Goal: Communication & Community: Ask a question

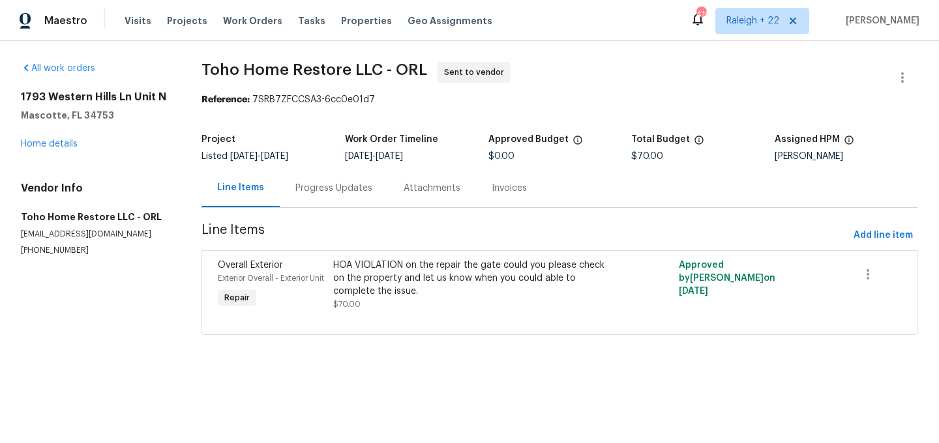
click at [346, 186] on div "Progress Updates" at bounding box center [333, 188] width 77 height 13
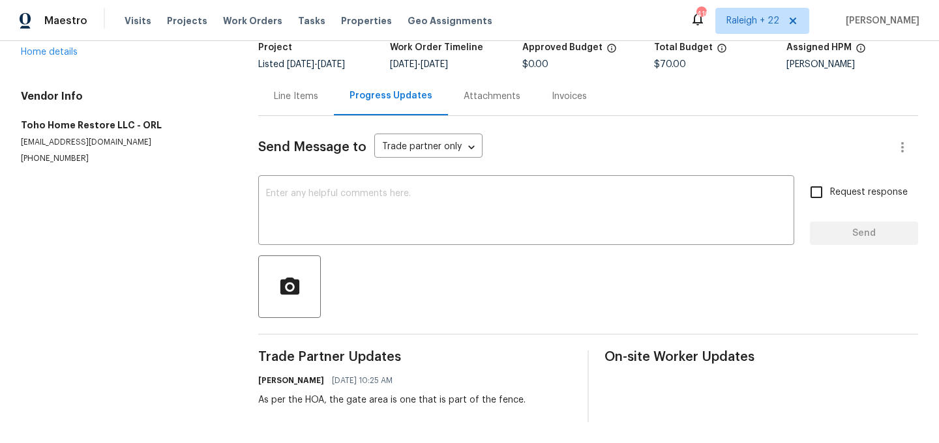
scroll to position [79, 0]
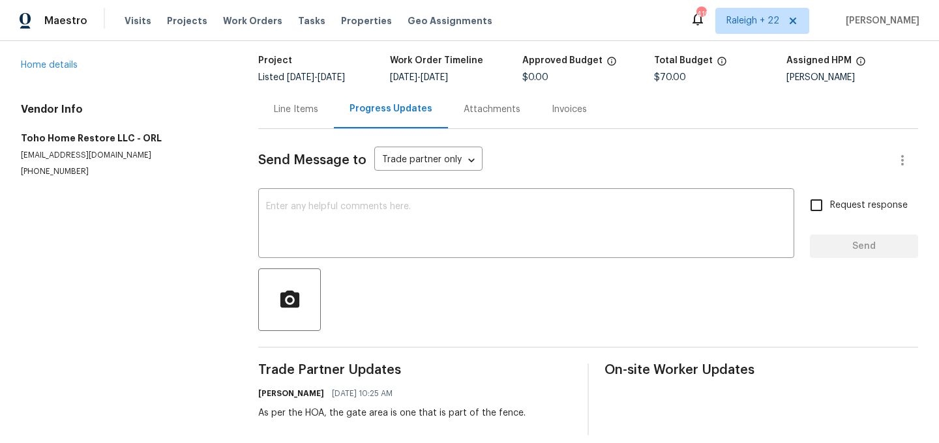
click at [305, 103] on div "Line Items" at bounding box center [296, 109] width 44 height 13
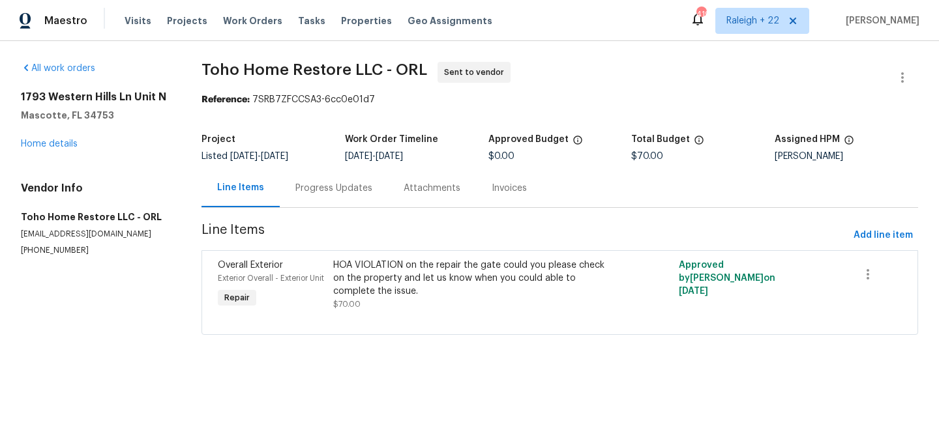
click at [327, 190] on div "Progress Updates" at bounding box center [333, 188] width 77 height 13
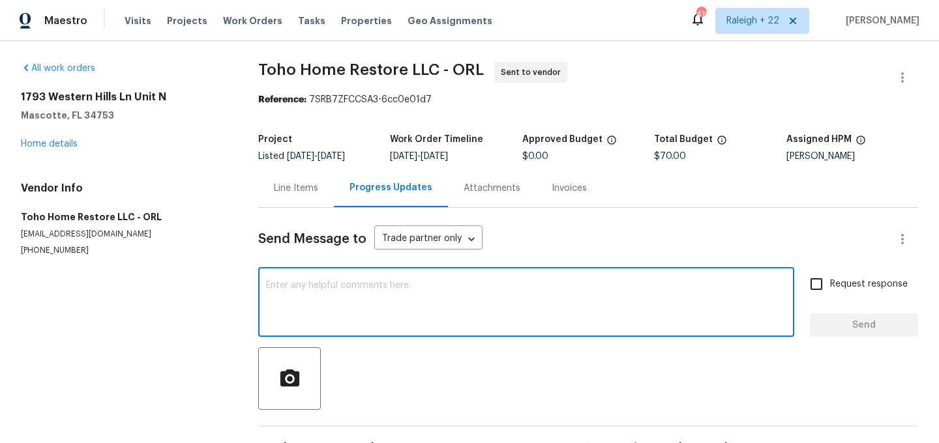
click at [341, 306] on textarea at bounding box center [526, 304] width 520 height 46
click at [385, 284] on textarea "Hi, could you please" at bounding box center [526, 304] width 520 height 46
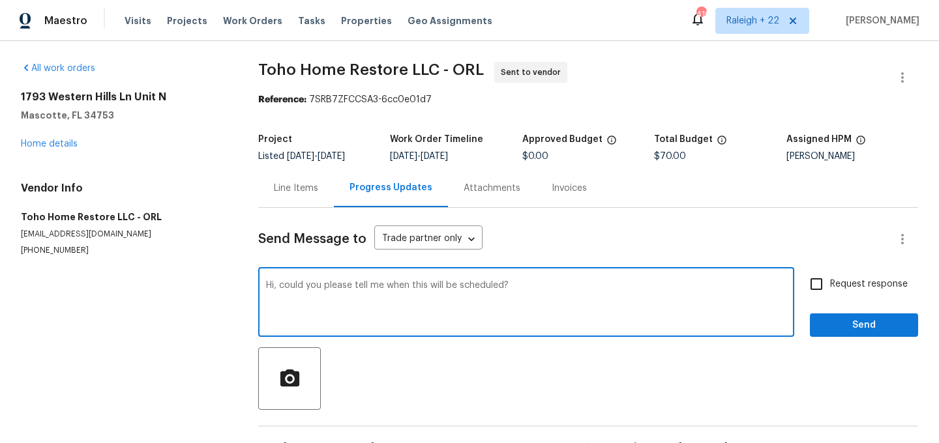
type textarea "Hi, could you please tell me when this will be scheduled?"
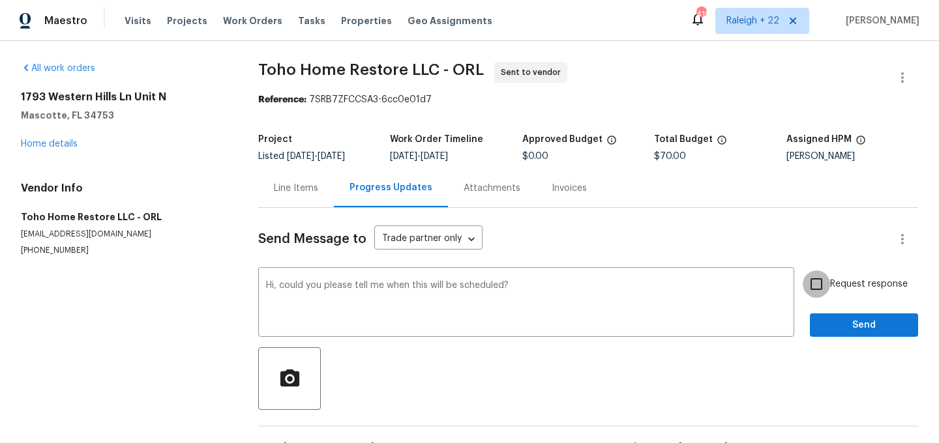
click at [822, 288] on input "Request response" at bounding box center [816, 284] width 27 height 27
checkbox input "true"
click at [838, 320] on span "Send" at bounding box center [863, 326] width 87 height 16
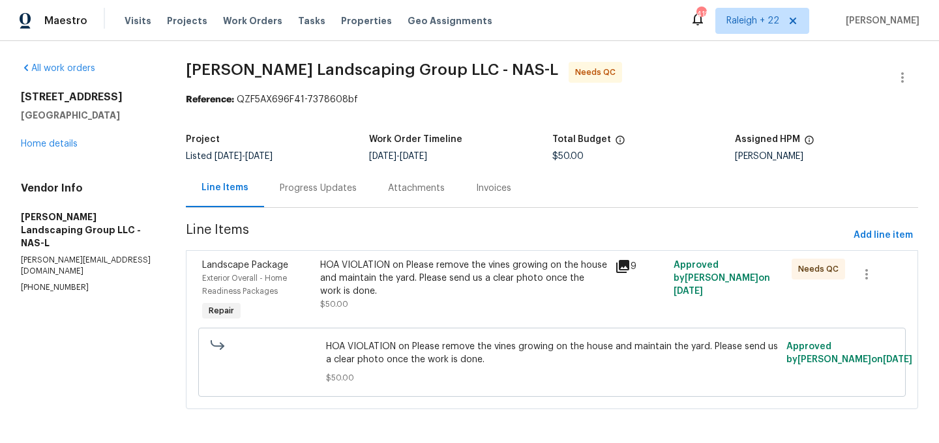
scroll to position [3, 0]
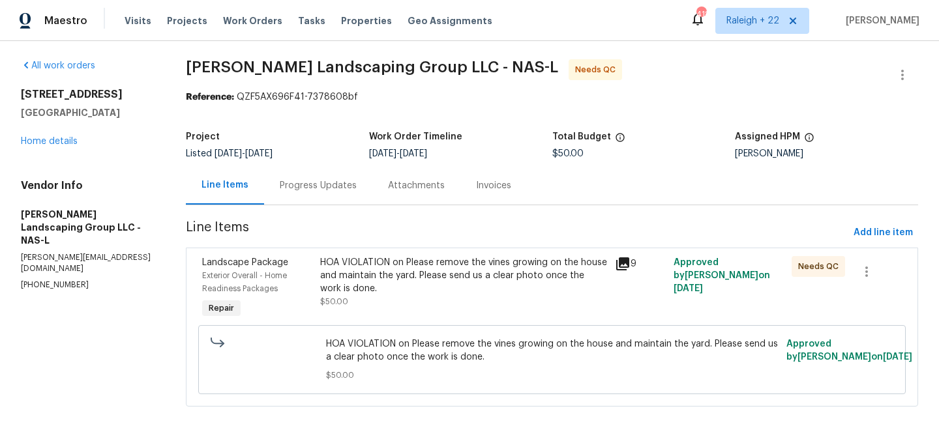
click at [453, 298] on div "HOA VIOLATION on Please remove the vines growing on the house and maintain the …" at bounding box center [463, 282] width 287 height 52
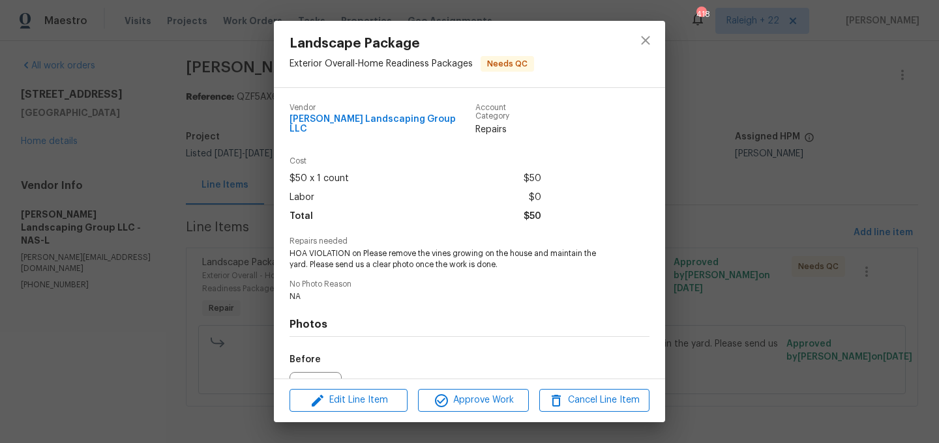
scroll to position [135, 0]
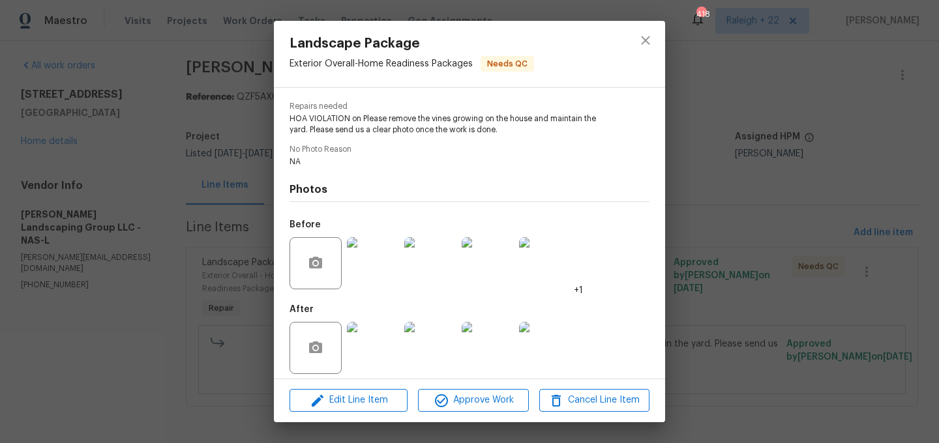
click at [380, 357] on img at bounding box center [373, 348] width 52 height 52
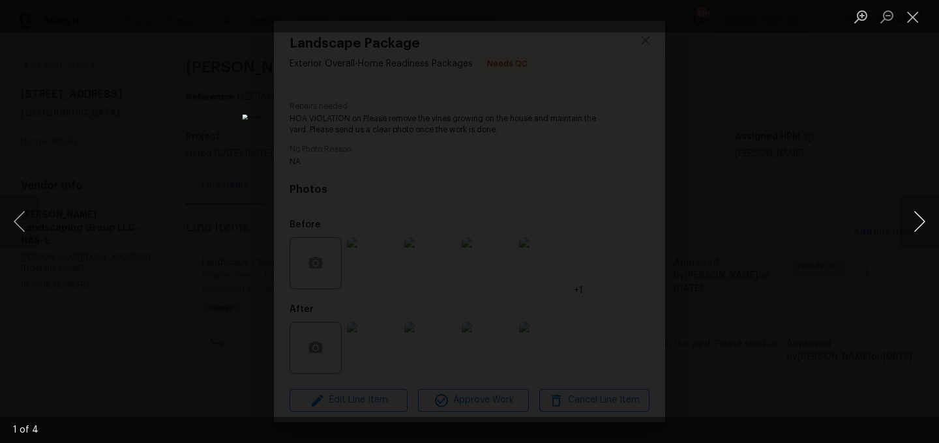
click at [916, 220] on button "Next image" at bounding box center [919, 222] width 39 height 52
click at [914, 22] on button "Close lightbox" at bounding box center [913, 16] width 26 height 23
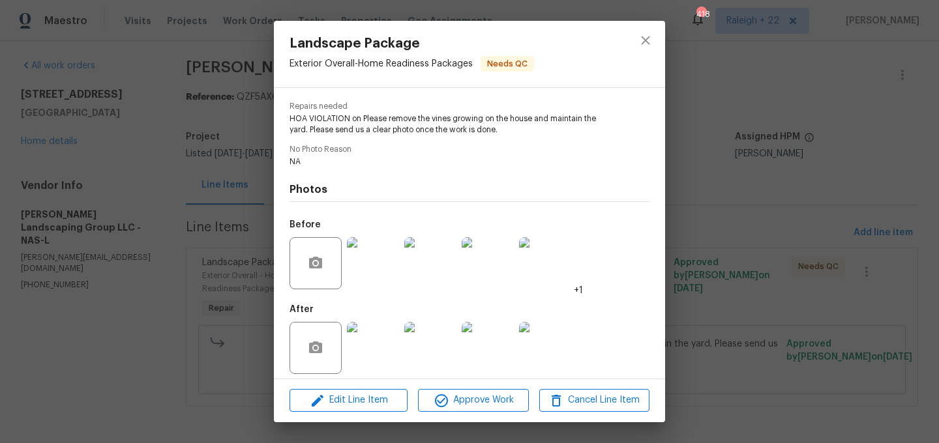
click at [395, 257] on img at bounding box center [373, 263] width 52 height 52
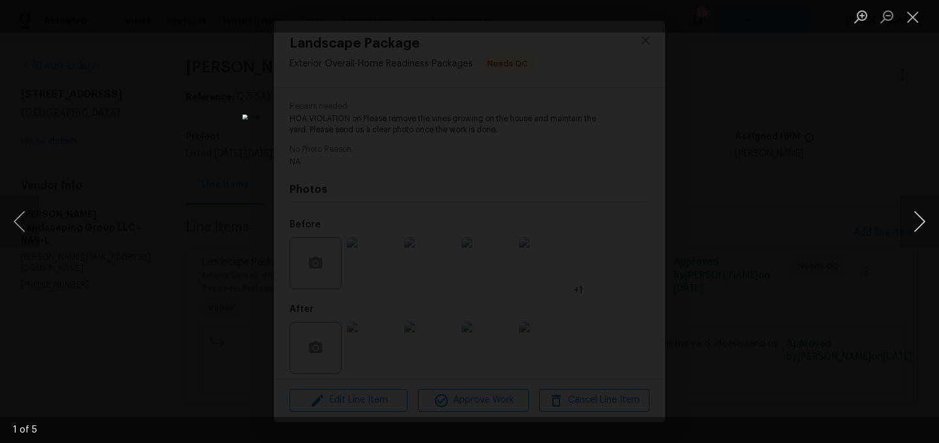
click at [925, 217] on button "Next image" at bounding box center [919, 222] width 39 height 52
drag, startPoint x: 924, startPoint y: 217, endPoint x: 760, endPoint y: 224, distance: 163.9
click at [762, 224] on div "2 of 5" at bounding box center [469, 221] width 939 height 443
click at [914, 220] on button "Next image" at bounding box center [919, 222] width 39 height 52
click at [920, 220] on button "Next image" at bounding box center [919, 222] width 39 height 52
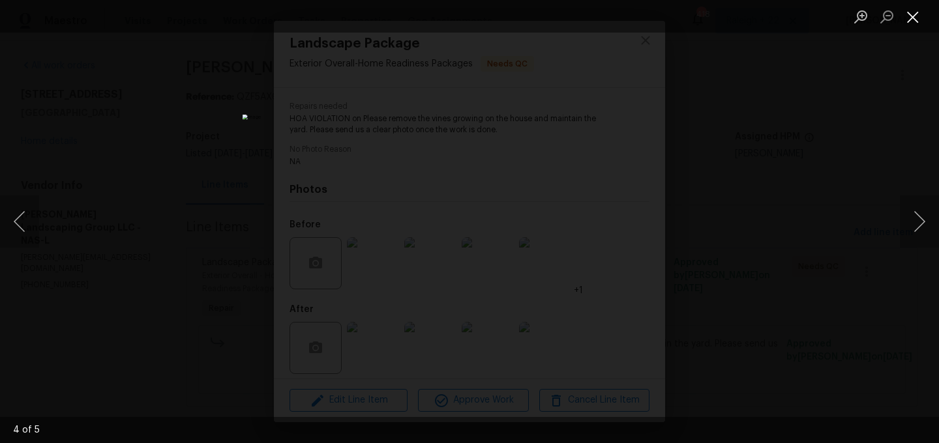
click at [912, 22] on button "Close lightbox" at bounding box center [913, 16] width 26 height 23
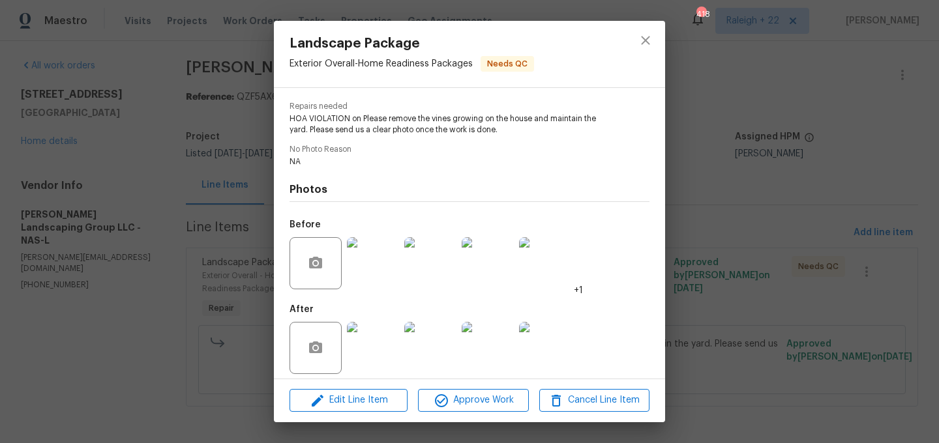
click at [369, 333] on img at bounding box center [373, 348] width 52 height 52
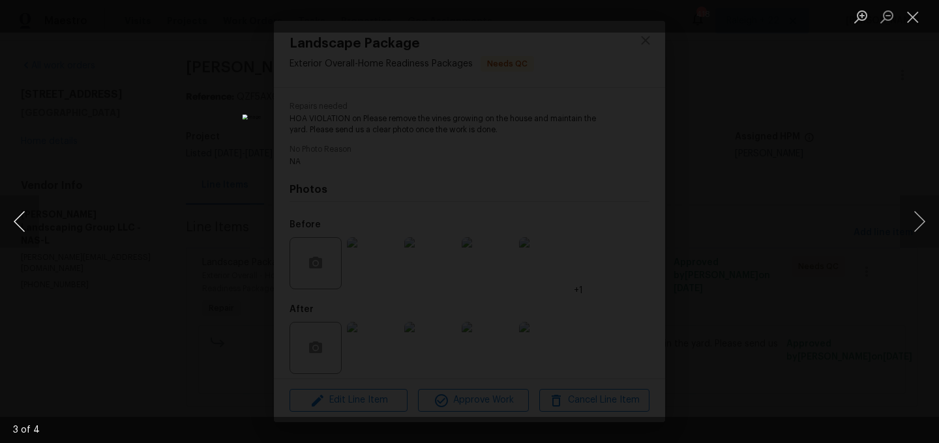
click at [18, 229] on button "Previous image" at bounding box center [19, 222] width 39 height 52
click at [917, 230] on button "Next image" at bounding box center [919, 222] width 39 height 52
click at [907, 211] on button "Next image" at bounding box center [919, 222] width 39 height 52
click at [927, 223] on button "Next image" at bounding box center [919, 222] width 39 height 52
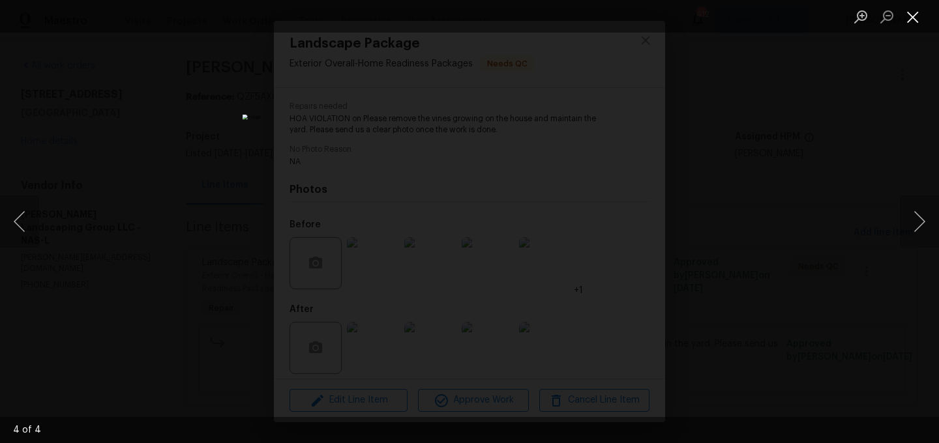
click at [913, 22] on button "Close lightbox" at bounding box center [913, 16] width 26 height 23
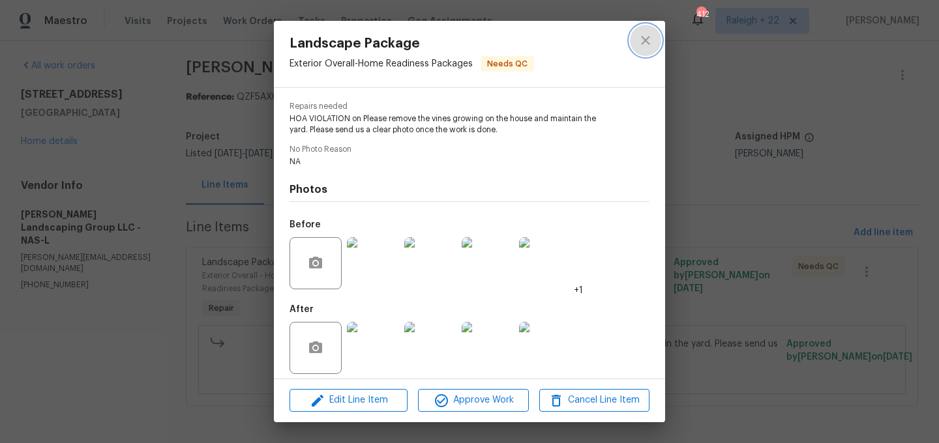
click at [641, 48] on button "close" at bounding box center [645, 40] width 31 height 31
